Goal: Transaction & Acquisition: Download file/media

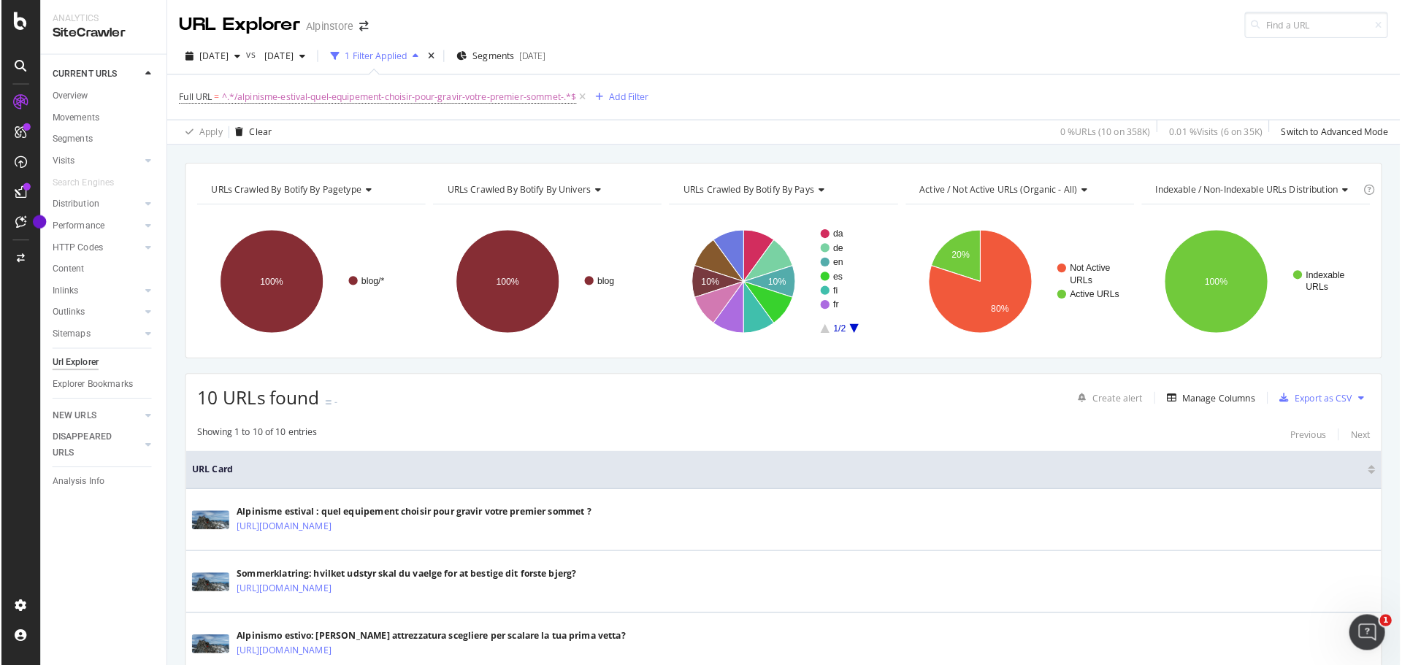
scroll to position [284, 0]
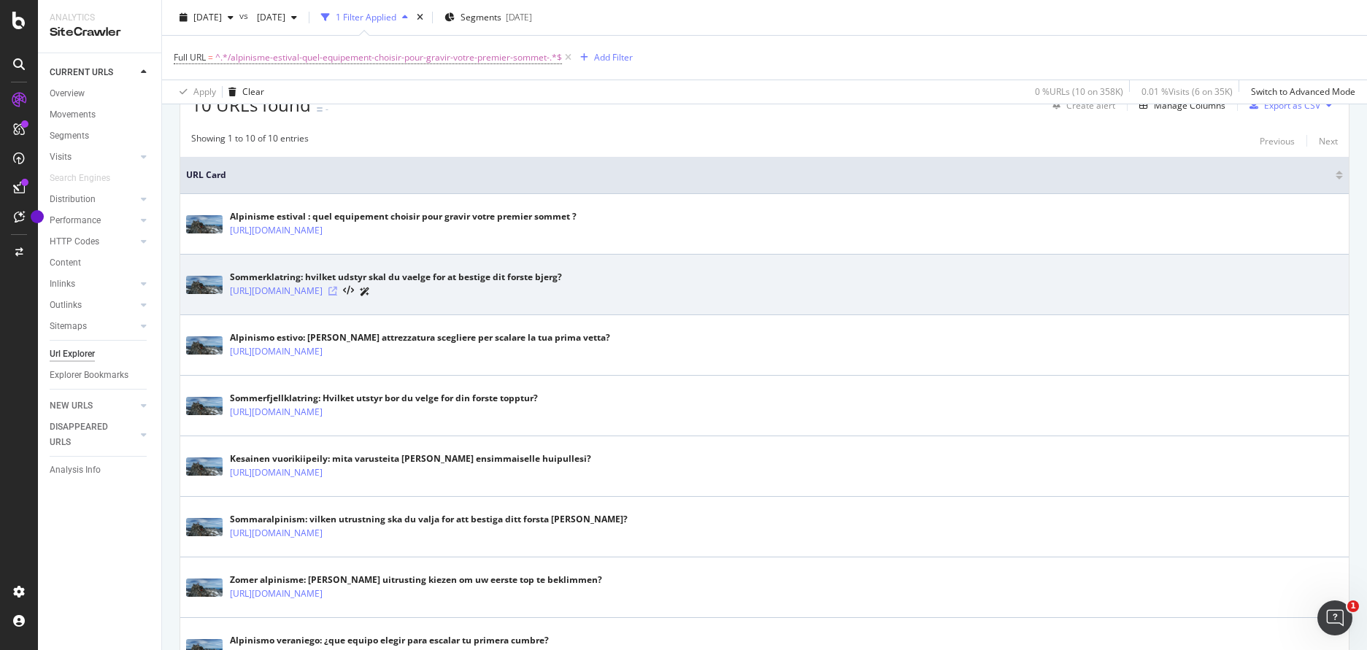
click at [337, 291] on icon at bounding box center [332, 291] width 9 height 9
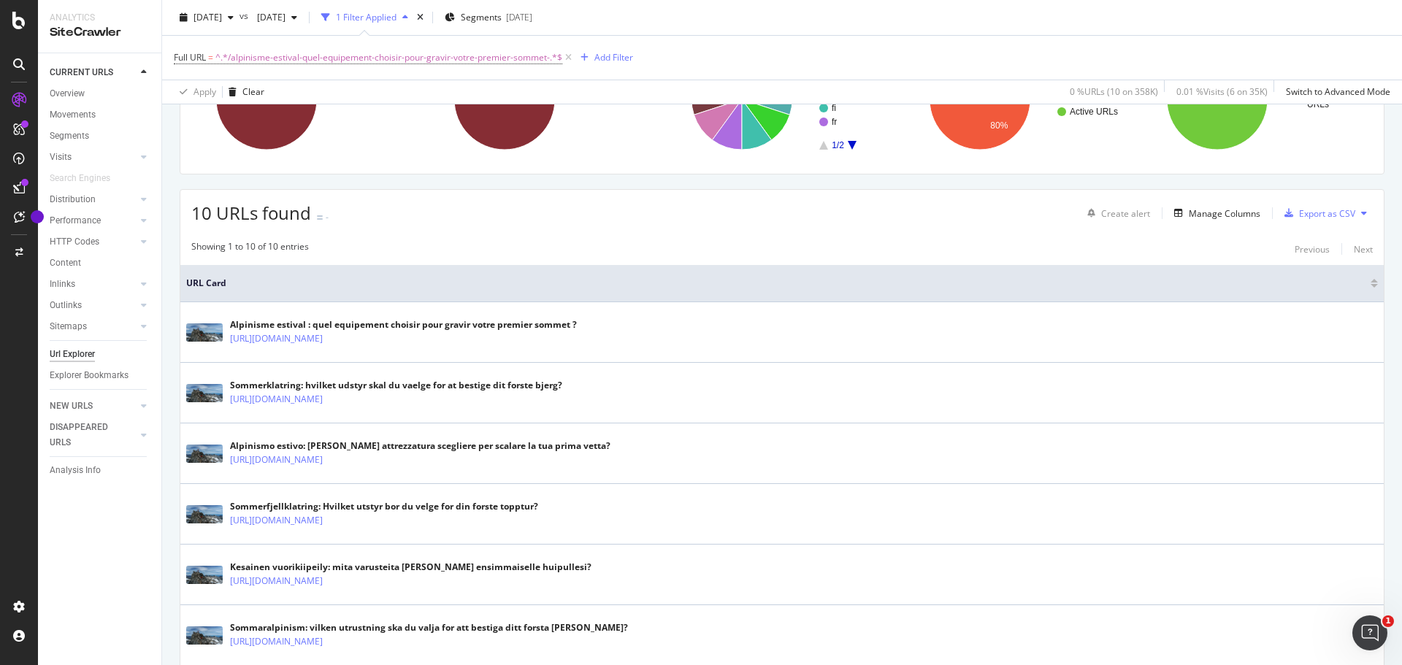
scroll to position [138, 0]
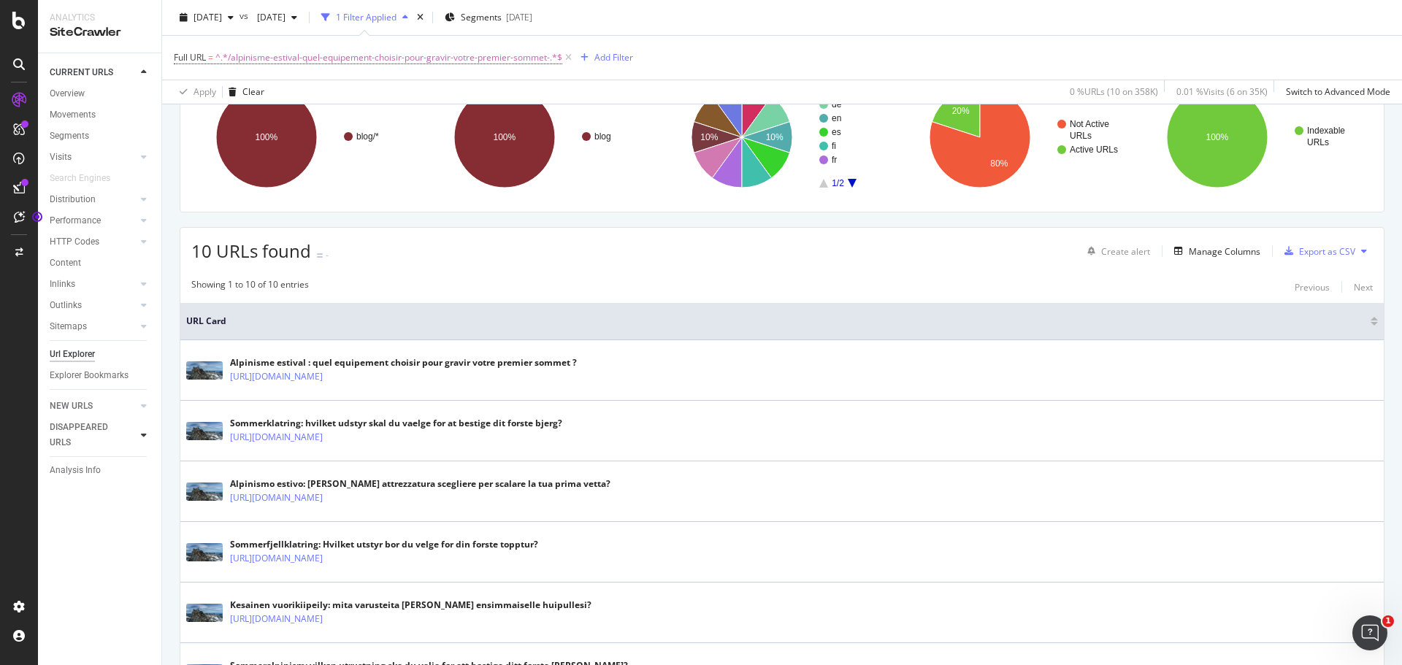
click at [145, 436] on icon at bounding box center [144, 435] width 6 height 9
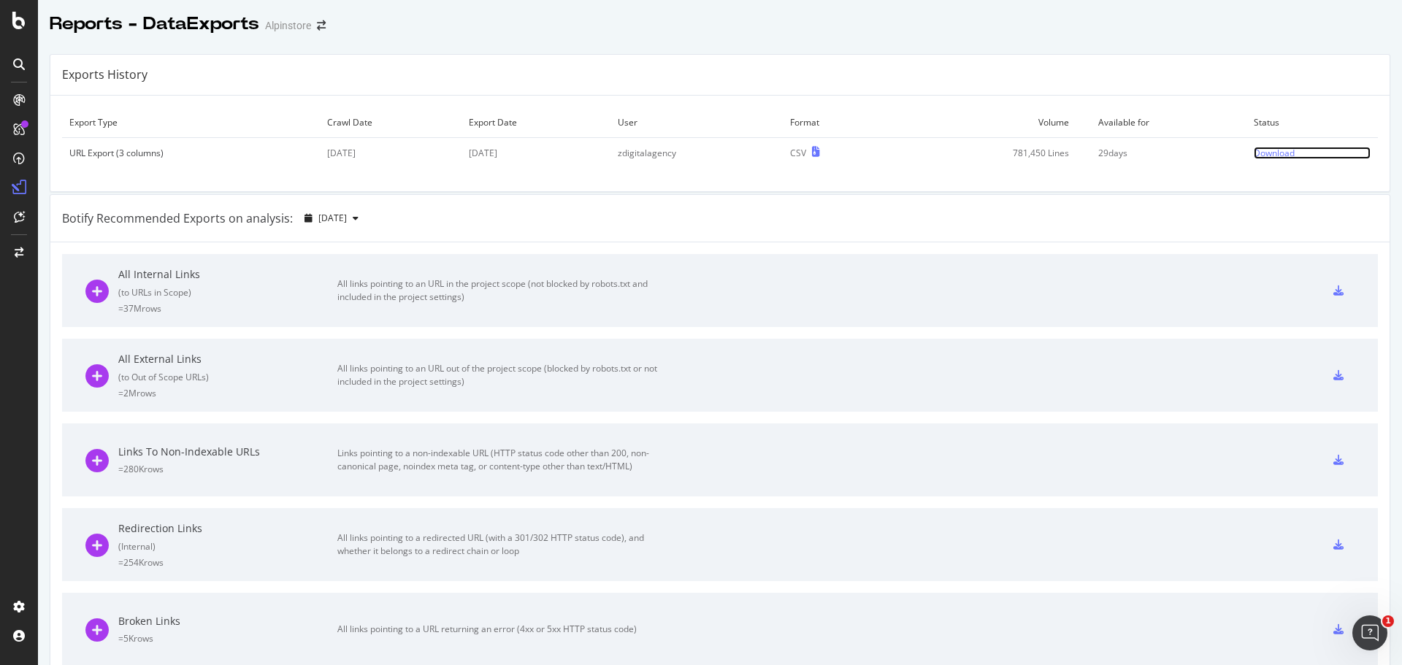
click at [1269, 155] on div "Download" at bounding box center [1273, 153] width 41 height 12
